Goal: Transaction & Acquisition: Purchase product/service

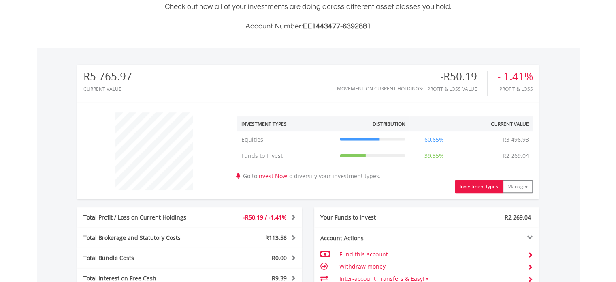
scroll to position [78, 154]
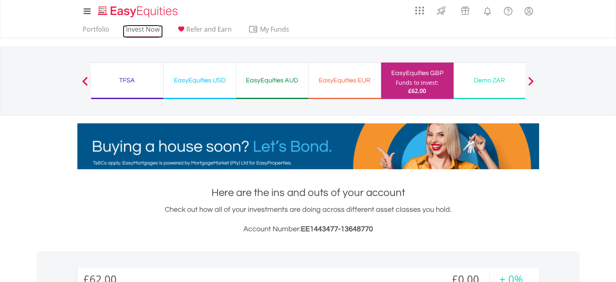
click at [133, 30] on link "Invest Now" at bounding box center [143, 31] width 40 height 13
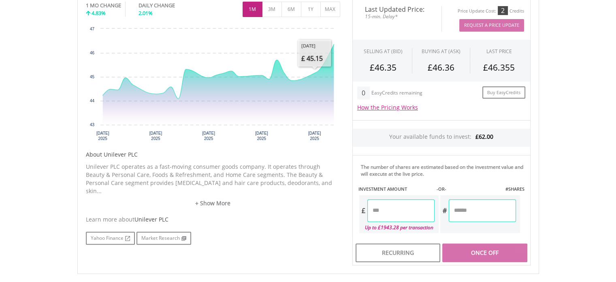
scroll to position [284, 0]
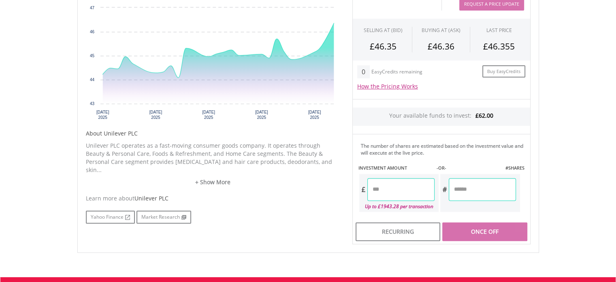
click at [394, 186] on input "number" at bounding box center [400, 189] width 67 height 23
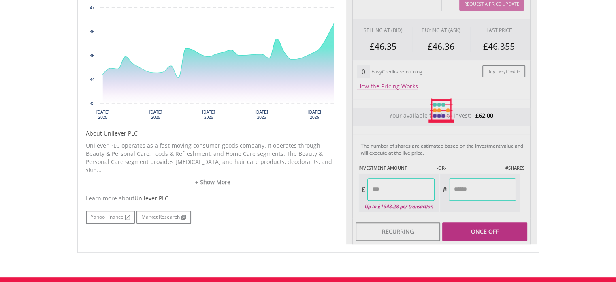
type input "*****"
type input "******"
click at [481, 229] on div "Last Updated Price: 15-min. Delay* Price Update Cost: 2 Credits Request A Price…" at bounding box center [441, 110] width 190 height 267
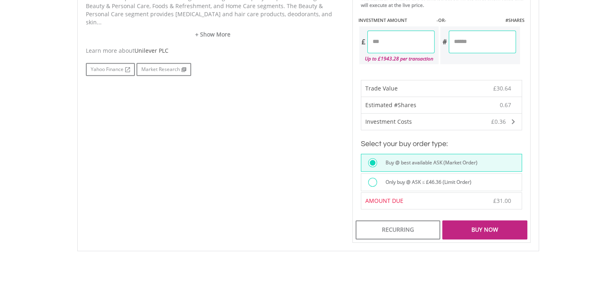
scroll to position [446, 0]
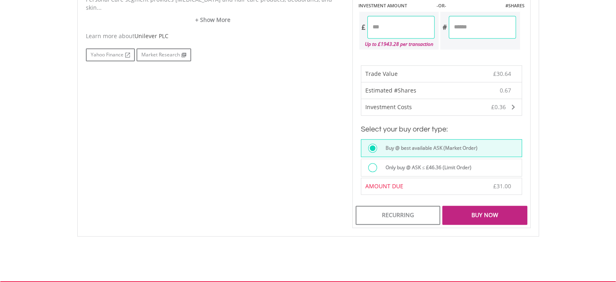
click at [465, 212] on div "Buy Now" at bounding box center [484, 214] width 85 height 19
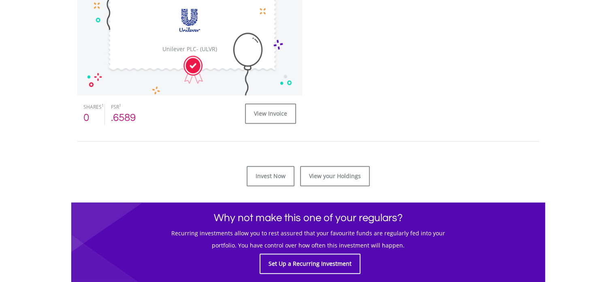
scroll to position [284, 0]
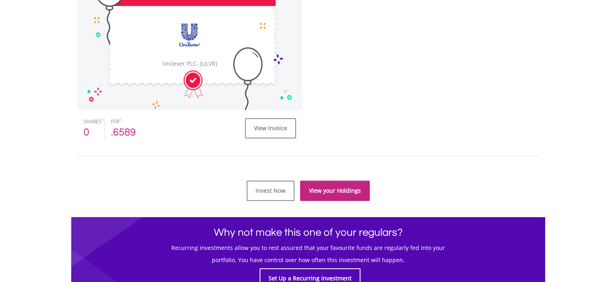
click at [322, 190] on link "View your Holdings" at bounding box center [335, 190] width 70 height 20
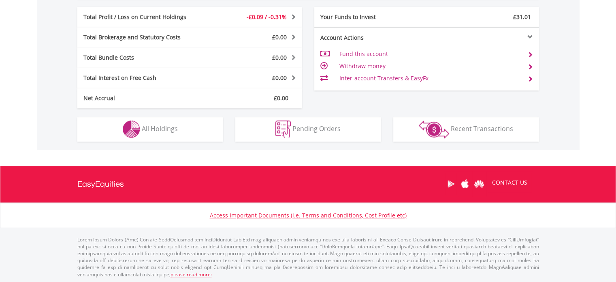
scroll to position [78, 154]
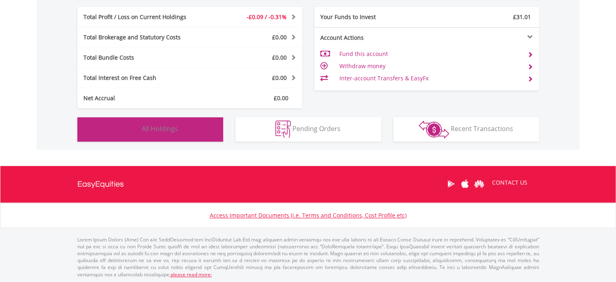
click at [180, 130] on button "Holdings All Holdings" at bounding box center [150, 129] width 146 height 24
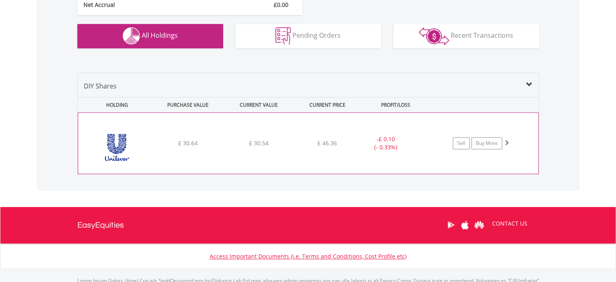
scroll to position [455, 0]
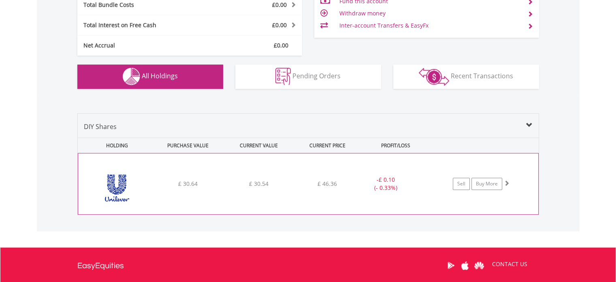
click at [247, 176] on div "﻿ Unilever PLC £ 30.64 £ 30.54 £ 46.36 - £ 0.10 (- 0.33%) Sell Buy More" at bounding box center [308, 183] width 460 height 61
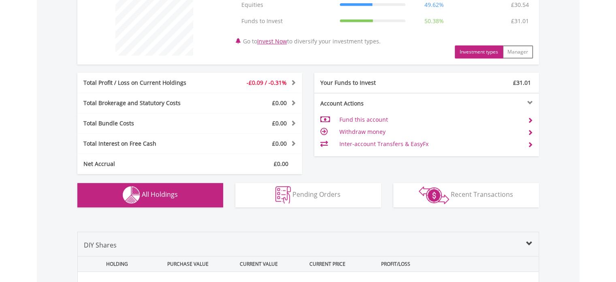
scroll to position [297, 0]
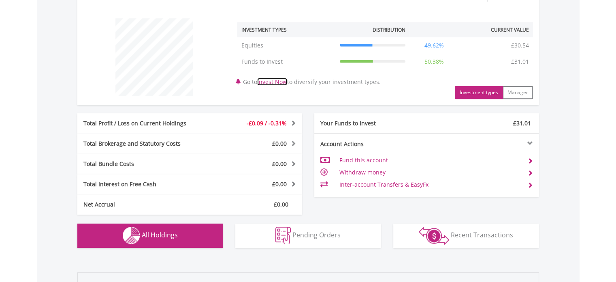
click at [275, 81] on link "Invest Now" at bounding box center [272, 82] width 30 height 8
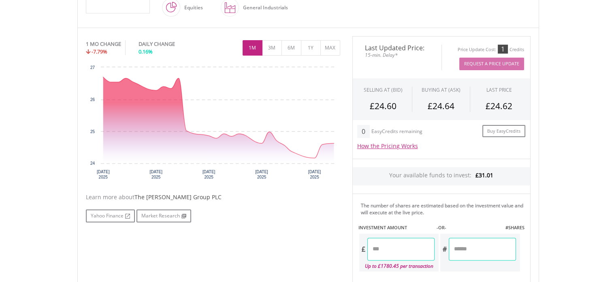
scroll to position [284, 0]
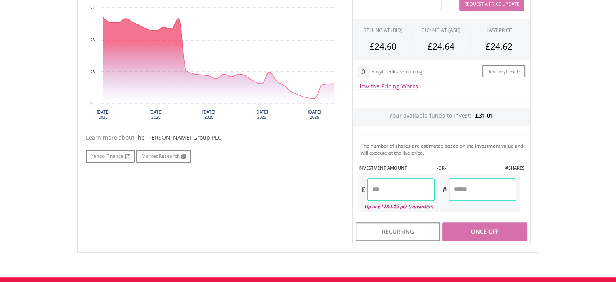
click at [395, 183] on input "number" at bounding box center [400, 189] width 67 height 23
type input "*****"
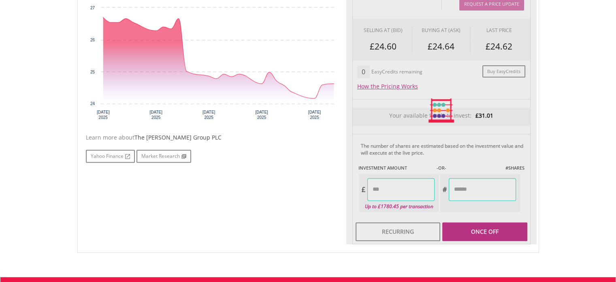
type input "******"
click at [476, 230] on div "Last Updated Price: 15-min. Delay* Price Update Cost: 1 Credits Request A Price…" at bounding box center [441, 110] width 190 height 267
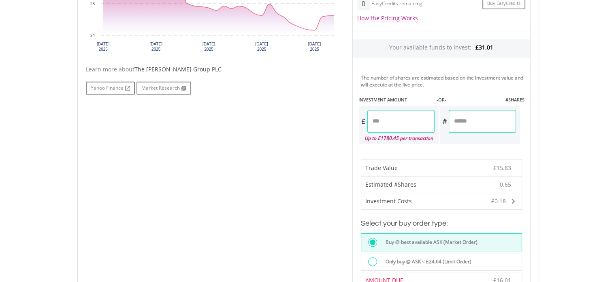
scroll to position [405, 0]
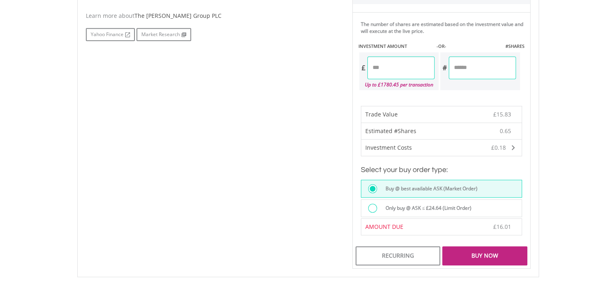
click at [486, 254] on div "Buy Now" at bounding box center [484, 255] width 85 height 19
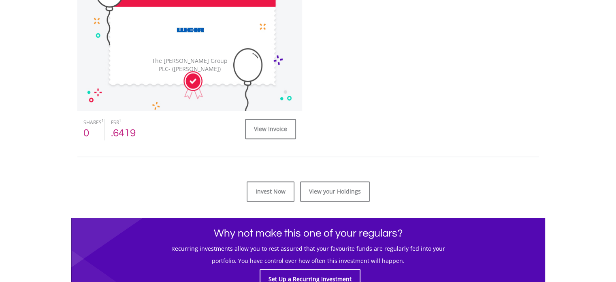
scroll to position [284, 0]
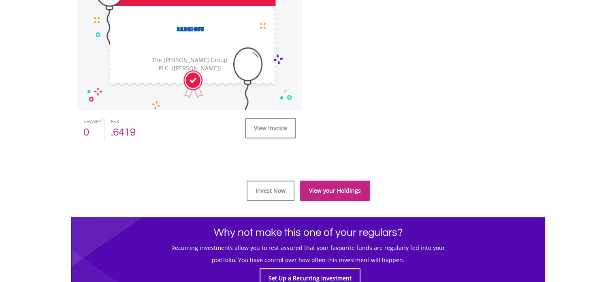
click at [322, 189] on link "View your Holdings" at bounding box center [335, 190] width 70 height 20
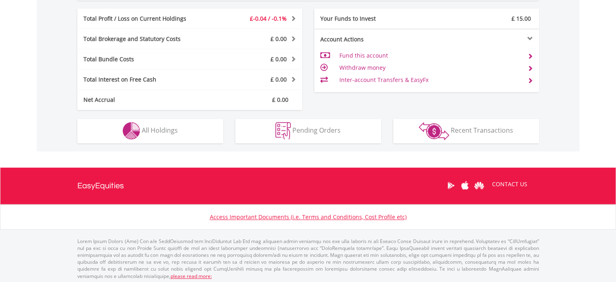
scroll to position [403, 0]
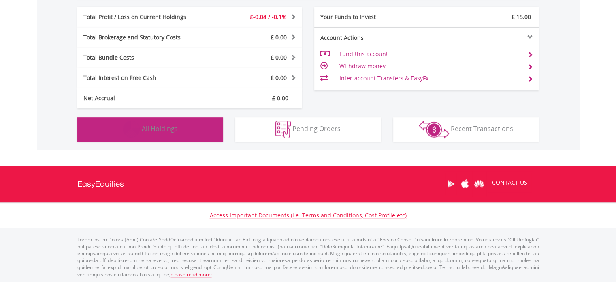
click at [149, 128] on span "All Holdings" at bounding box center [160, 128] width 36 height 9
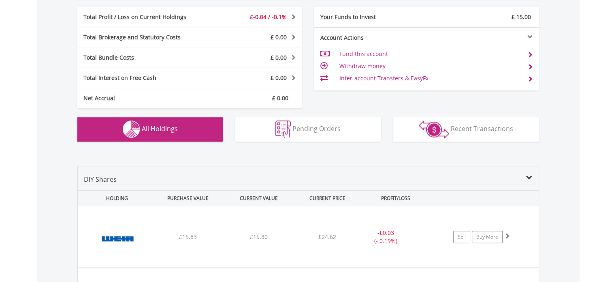
scroll to position [568, 0]
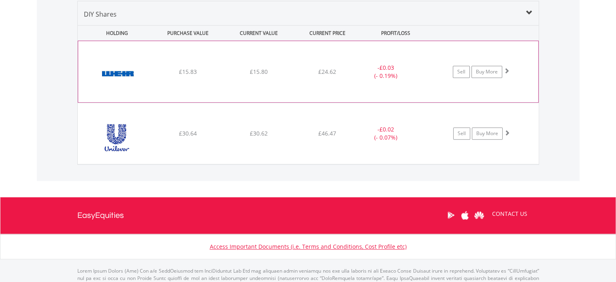
click at [267, 58] on div "﻿ The Weir Group PLC £15.83 £15.80 £24.62 - £0.03 (- 0.19%) Sell Buy More" at bounding box center [308, 71] width 460 height 61
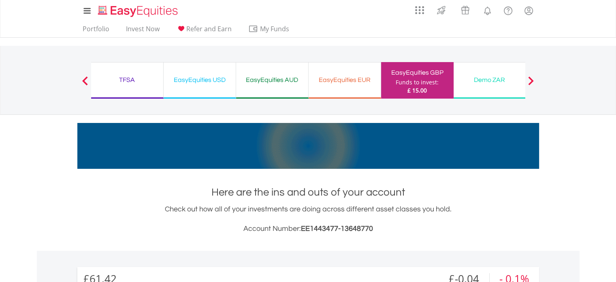
scroll to position [0, 0]
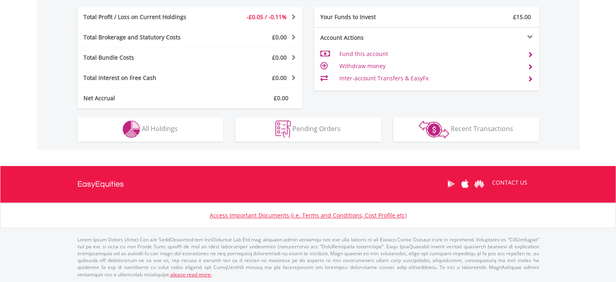
scroll to position [78, 154]
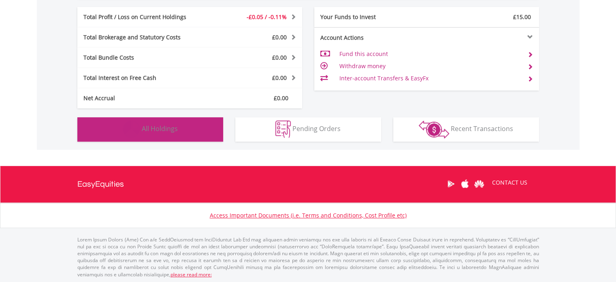
click at [154, 131] on span "All Holdings" at bounding box center [160, 128] width 36 height 9
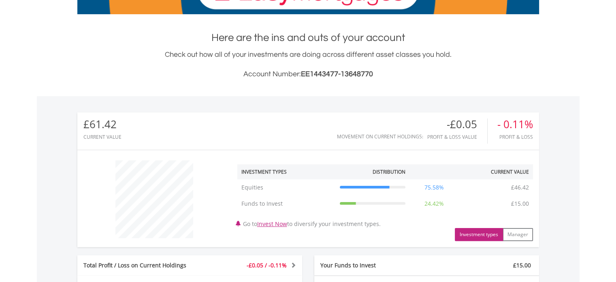
scroll to position [203, 0]
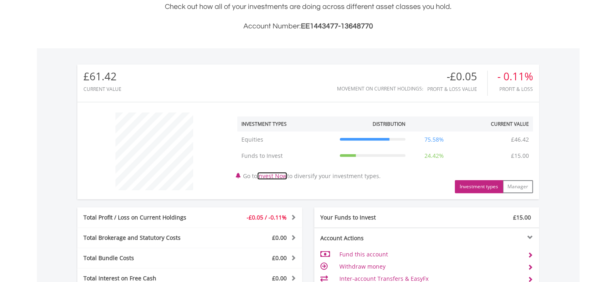
click at [274, 175] on link "Invest Now" at bounding box center [272, 176] width 30 height 8
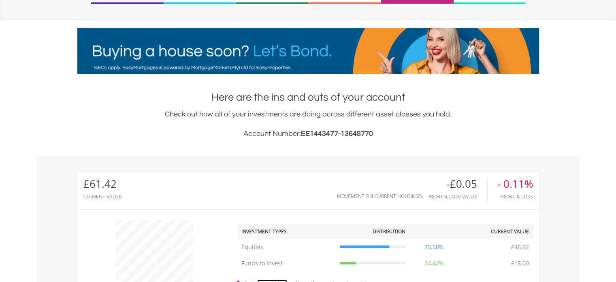
scroll to position [162, 0]
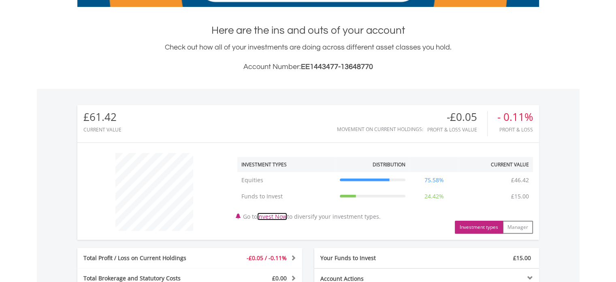
click at [278, 216] on link "Invest Now" at bounding box center [272, 216] width 30 height 8
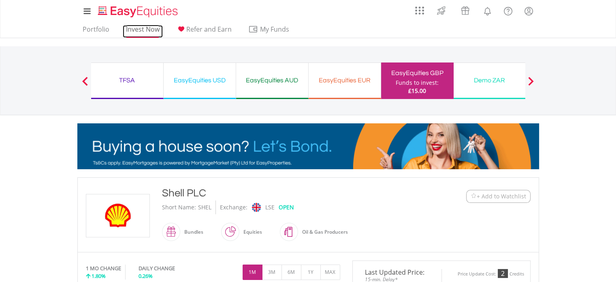
click at [136, 29] on link "Invest Now" at bounding box center [143, 31] width 40 height 13
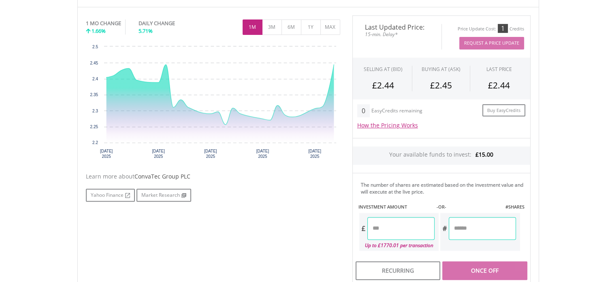
scroll to position [284, 0]
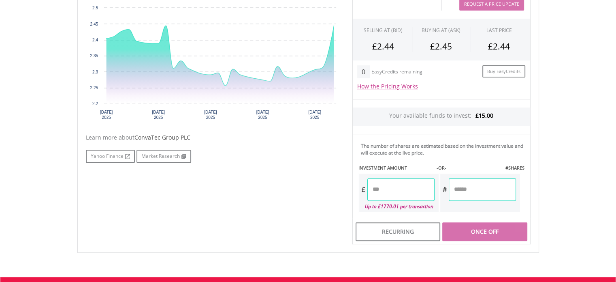
click at [395, 186] on input "number" at bounding box center [400, 189] width 67 height 23
click at [475, 229] on div "Last Updated Price: 15-min. Delay* Price Update Cost: 1 Credits Request A Price…" at bounding box center [441, 110] width 190 height 267
type input "*****"
type input "******"
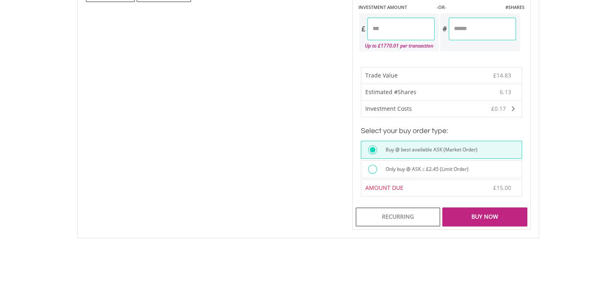
scroll to position [446, 0]
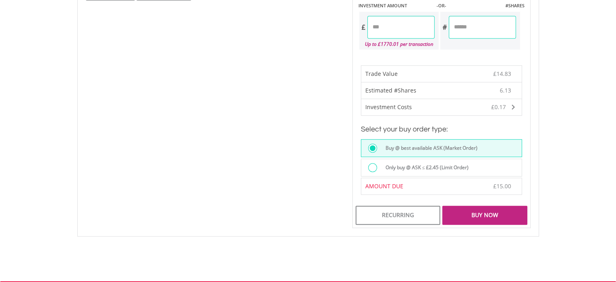
click at [478, 213] on div "Buy Now" at bounding box center [484, 214] width 85 height 19
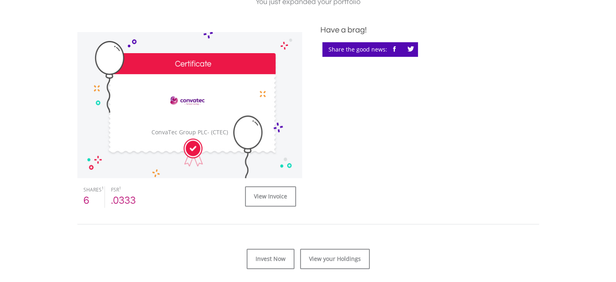
scroll to position [284, 0]
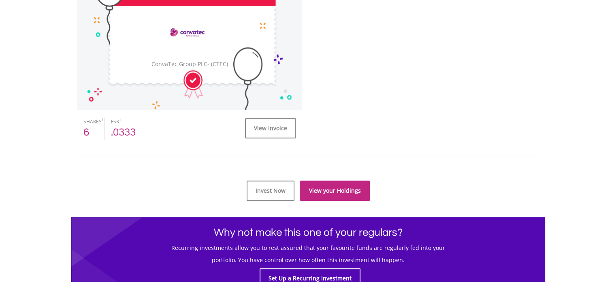
click at [320, 192] on link "View your Holdings" at bounding box center [335, 190] width 70 height 20
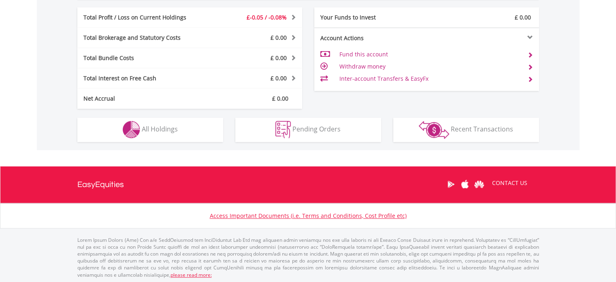
scroll to position [403, 0]
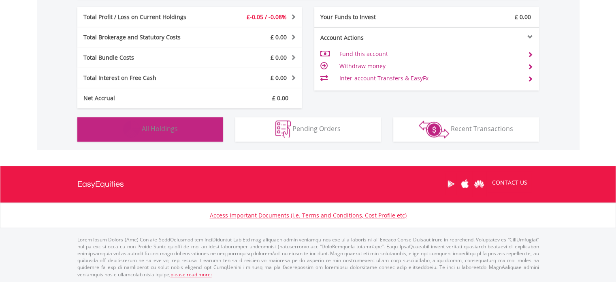
click at [176, 130] on span "All Holdings" at bounding box center [160, 128] width 36 height 9
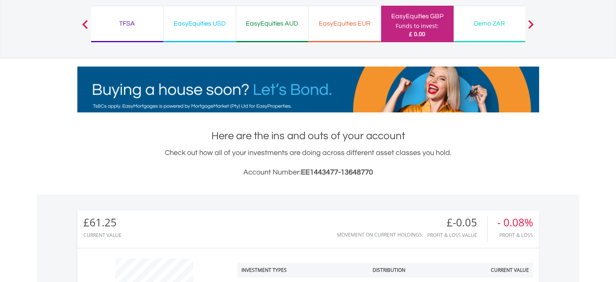
scroll to position [0, 0]
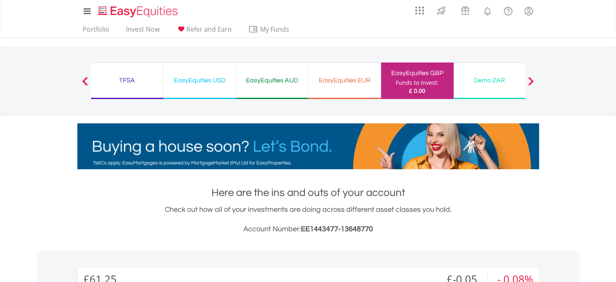
click at [86, 81] on button "Previous" at bounding box center [85, 85] width 16 height 8
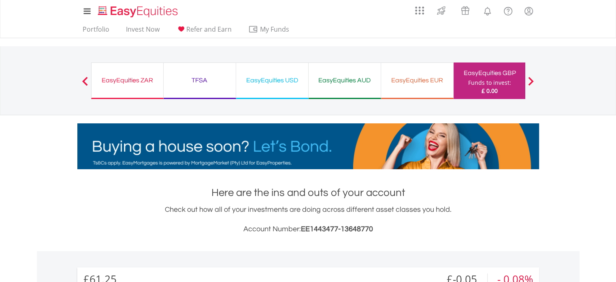
click at [125, 82] on div "EasyEquities ZAR" at bounding box center [127, 80] width 62 height 11
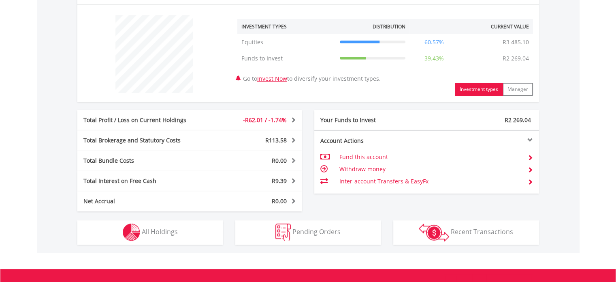
scroll to position [281, 0]
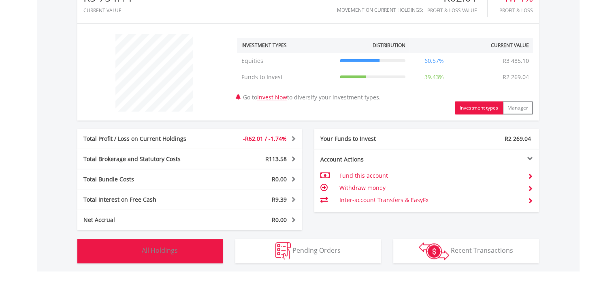
click at [164, 251] on span "All Holdings" at bounding box center [160, 250] width 36 height 9
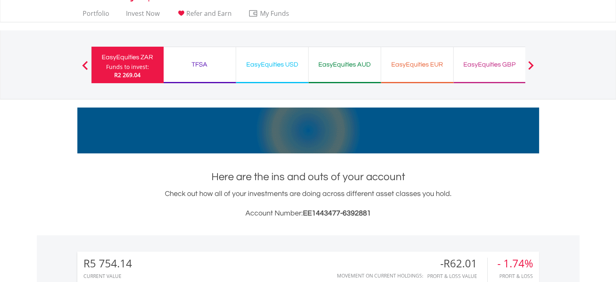
scroll to position [0, 0]
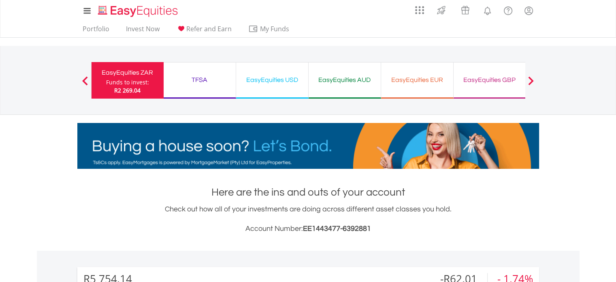
click at [273, 83] on div "EasyEquities USD" at bounding box center [272, 79] width 62 height 11
